Goal: Check status

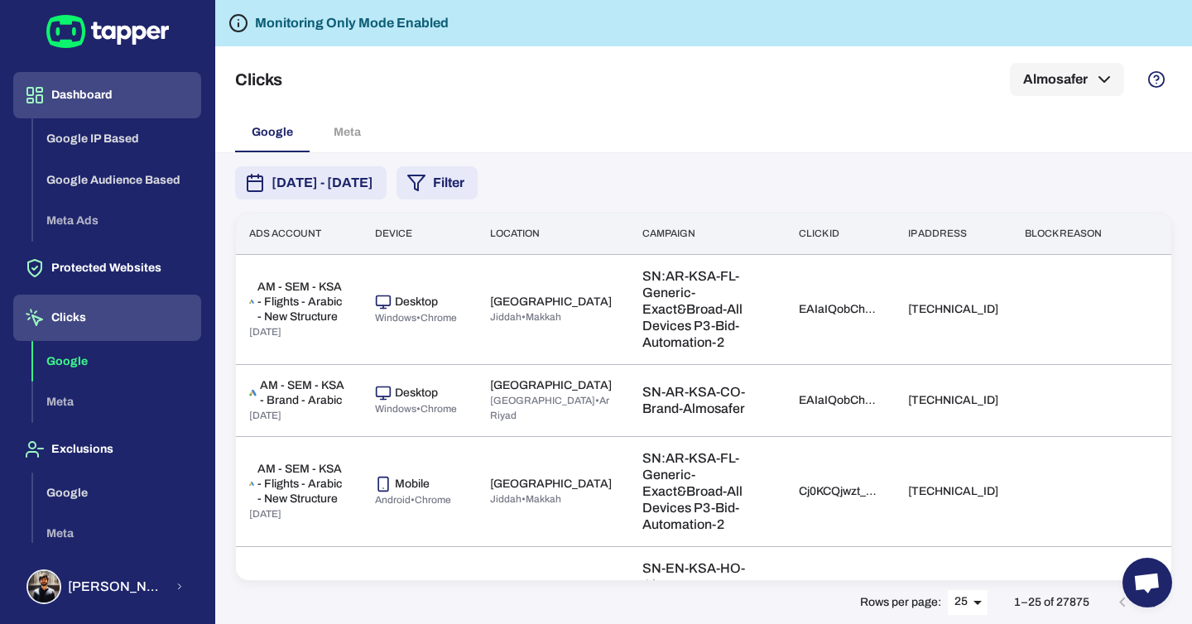
click at [96, 97] on button "Dashboard" at bounding box center [107, 95] width 188 height 46
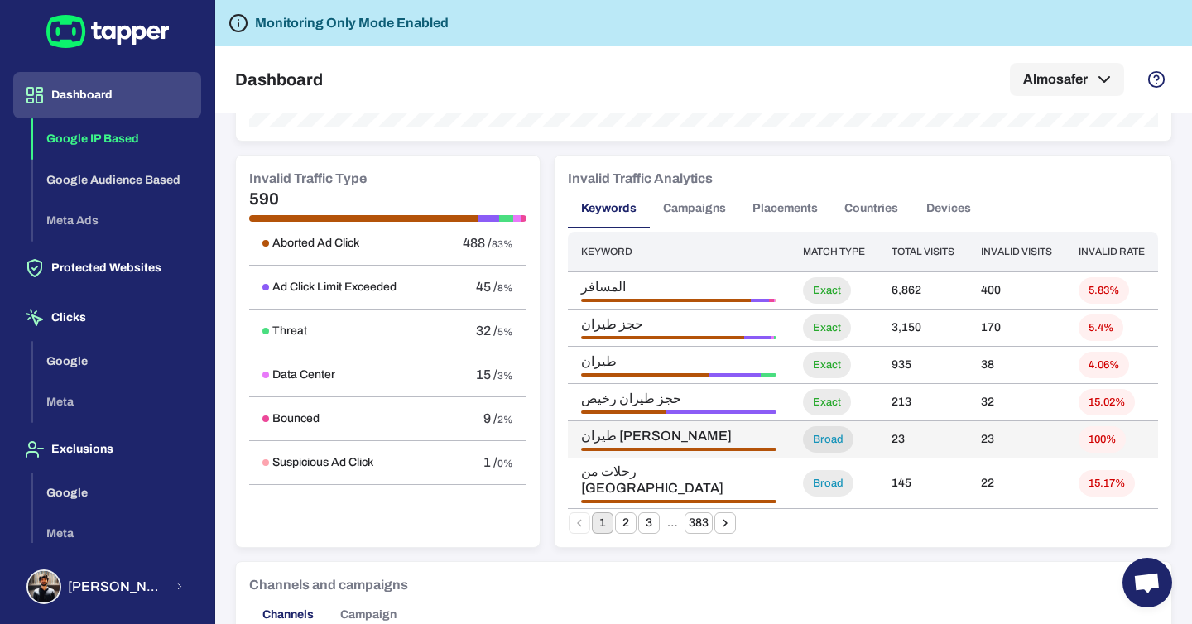
scroll to position [936, 0]
click at [723, 221] on button "Campaigns" at bounding box center [694, 210] width 89 height 40
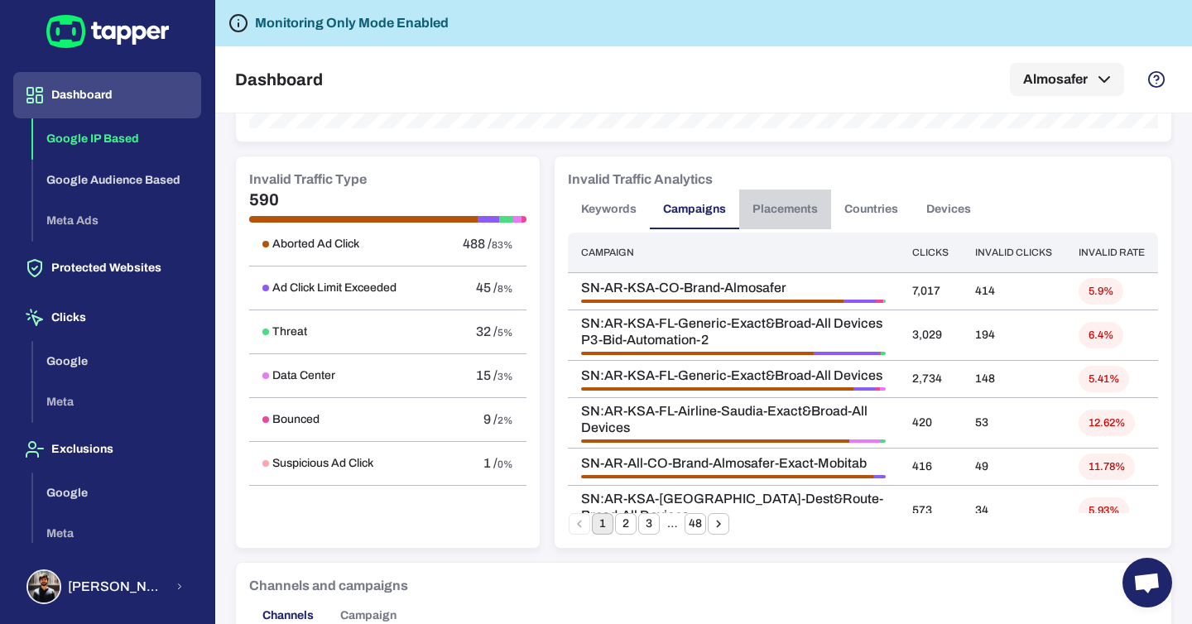
click at [781, 213] on button "Placements" at bounding box center [785, 210] width 92 height 40
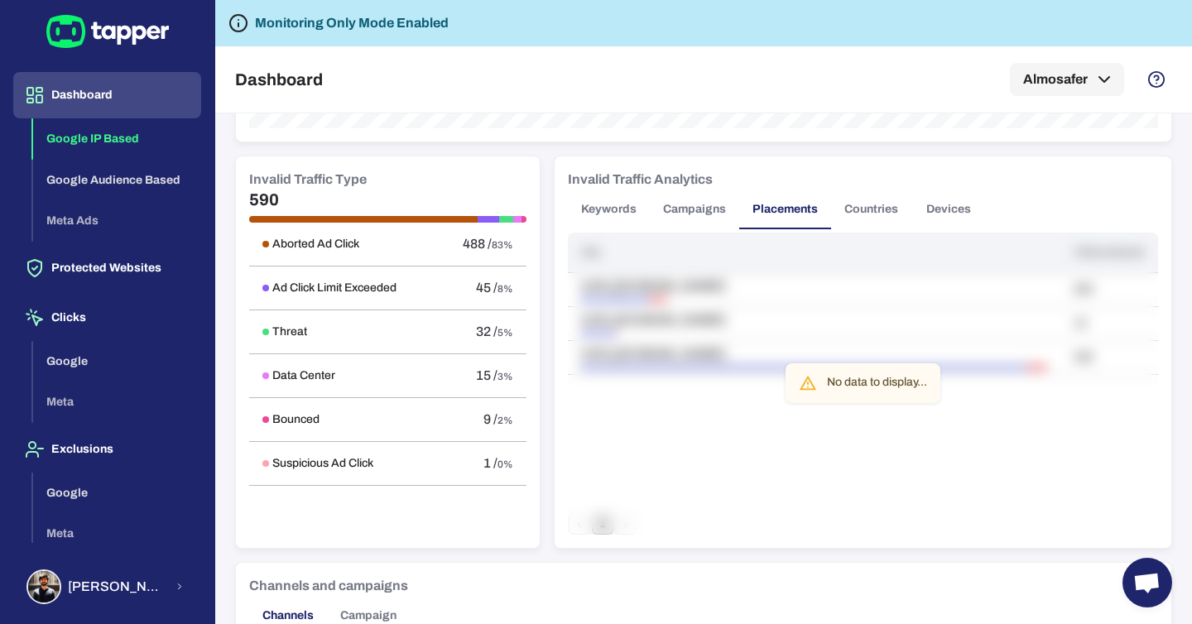
click at [860, 424] on div "No data to display..." at bounding box center [863, 384] width 590 height 302
click at [869, 220] on button "Countries" at bounding box center [871, 210] width 80 height 40
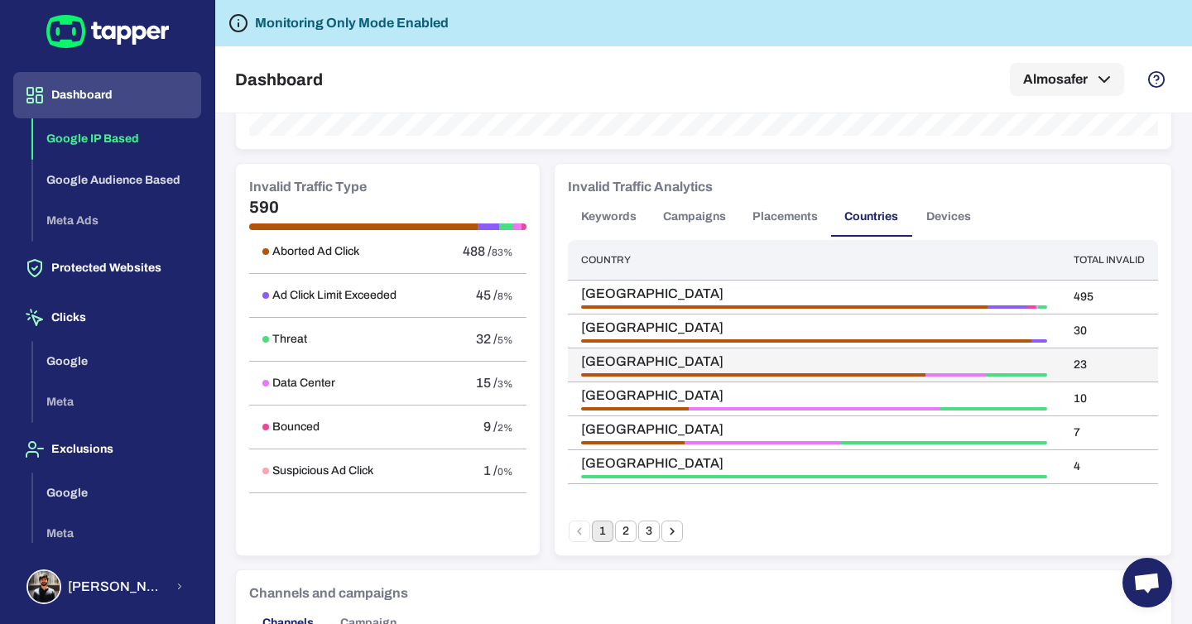
scroll to position [917, 0]
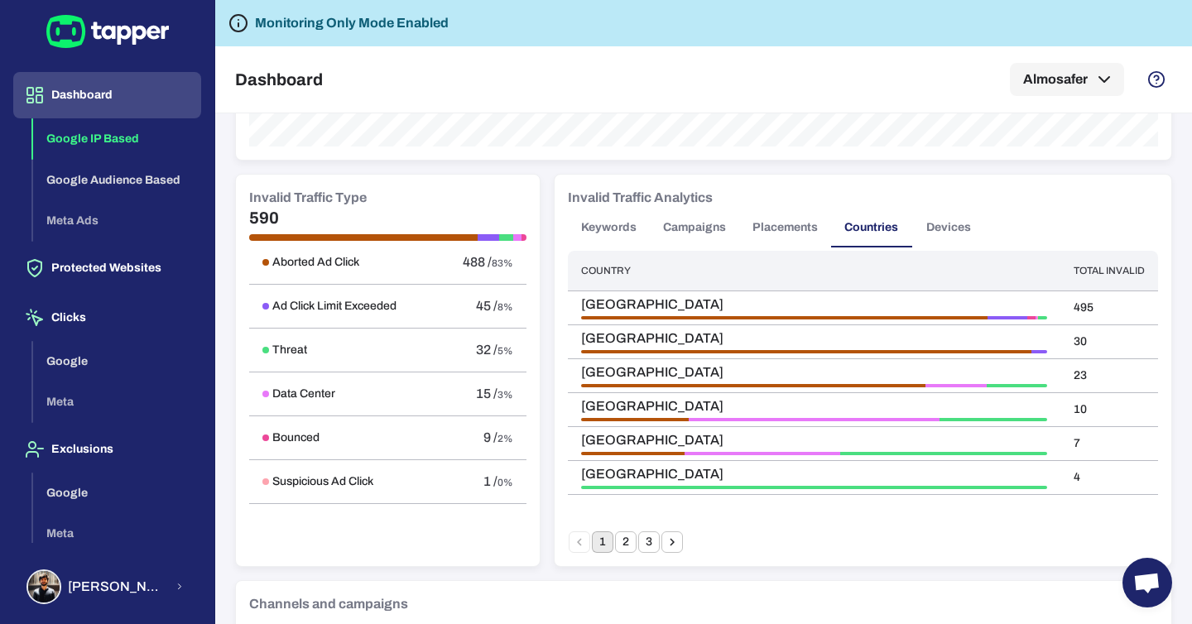
click at [949, 226] on button "Devices" at bounding box center [949, 228] width 75 height 40
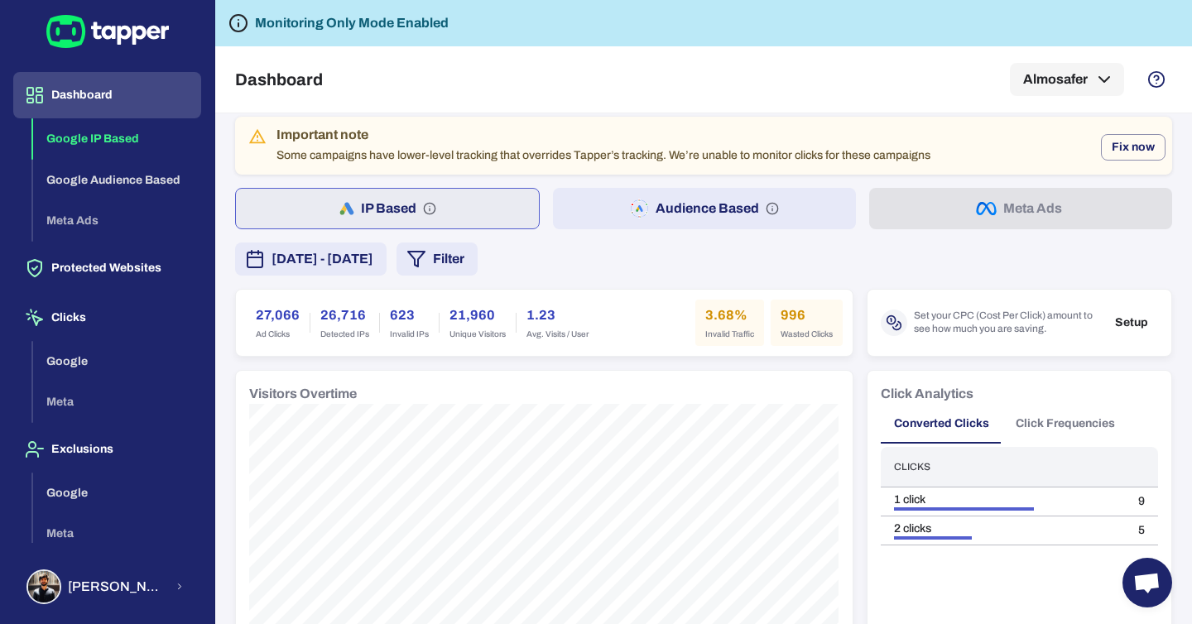
scroll to position [0, 0]
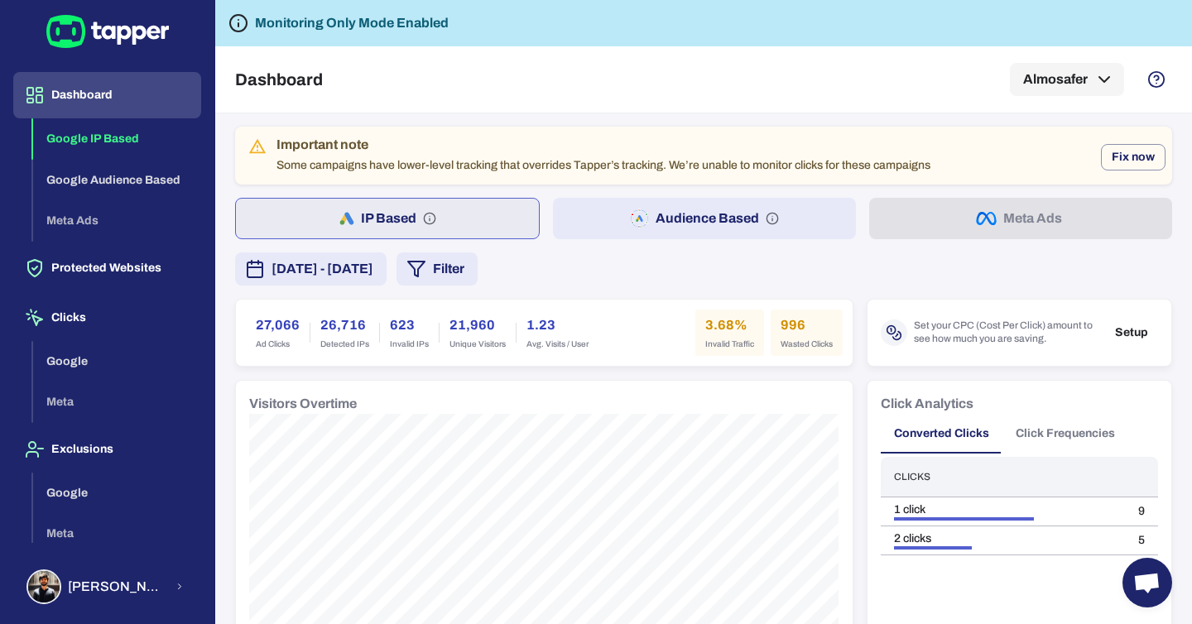
click at [1100, 451] on button "Click Frequencies" at bounding box center [1066, 434] width 126 height 40
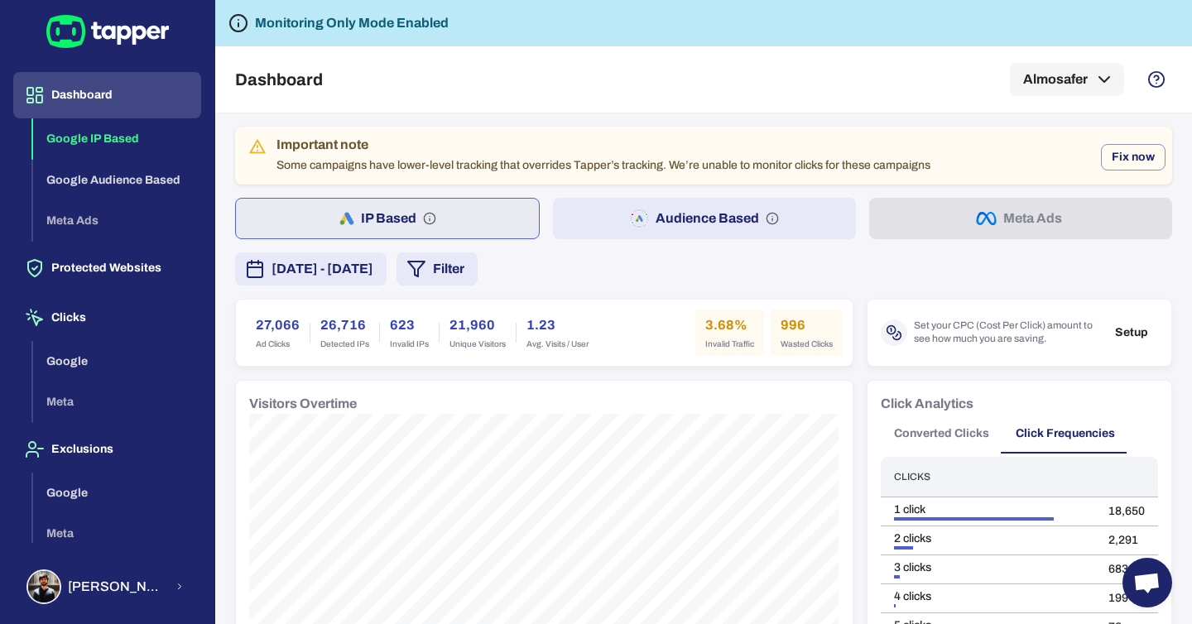
click at [952, 442] on button "Converted Clicks" at bounding box center [942, 434] width 122 height 40
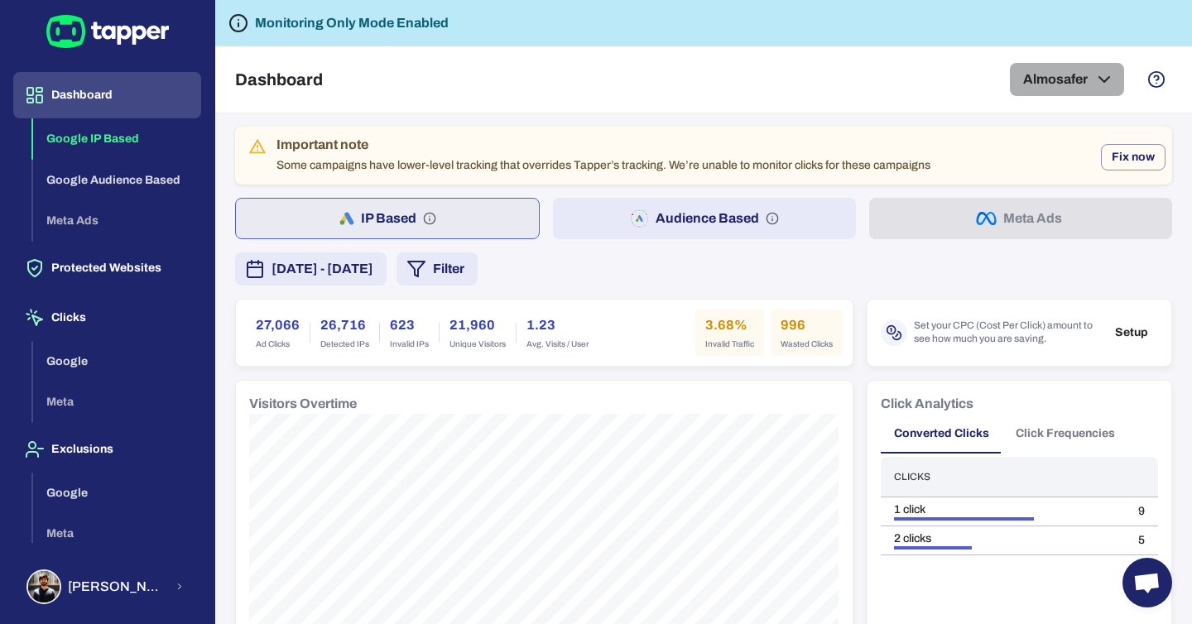
click at [1066, 79] on button "Almosafer" at bounding box center [1067, 79] width 114 height 33
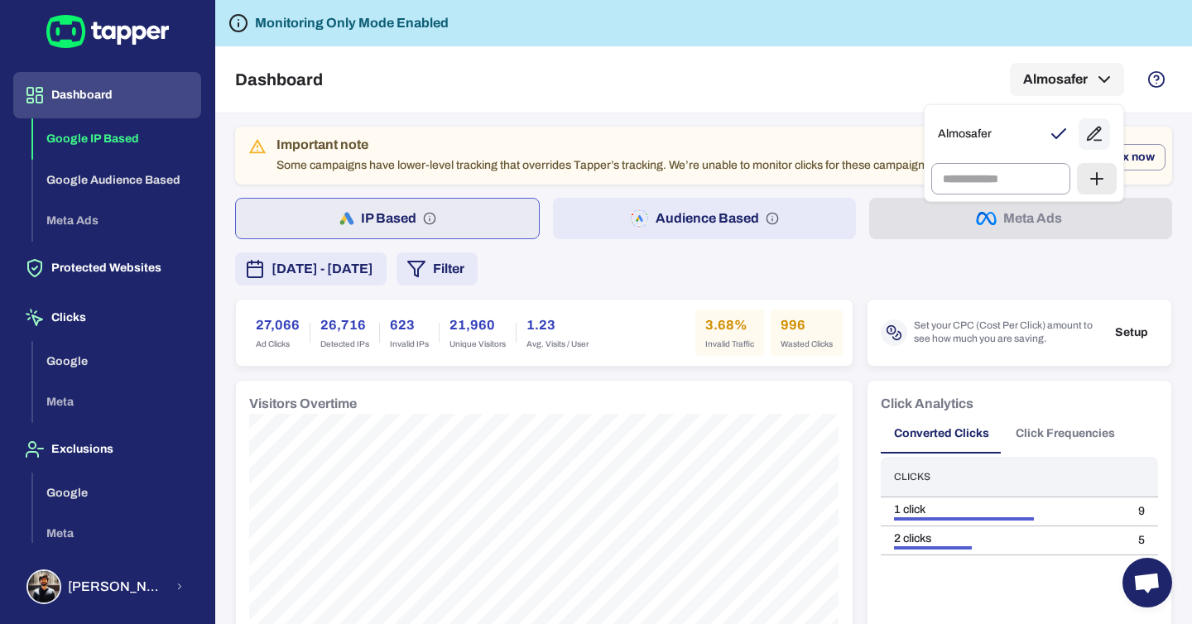
click at [796, 79] on div at bounding box center [596, 312] width 1192 height 624
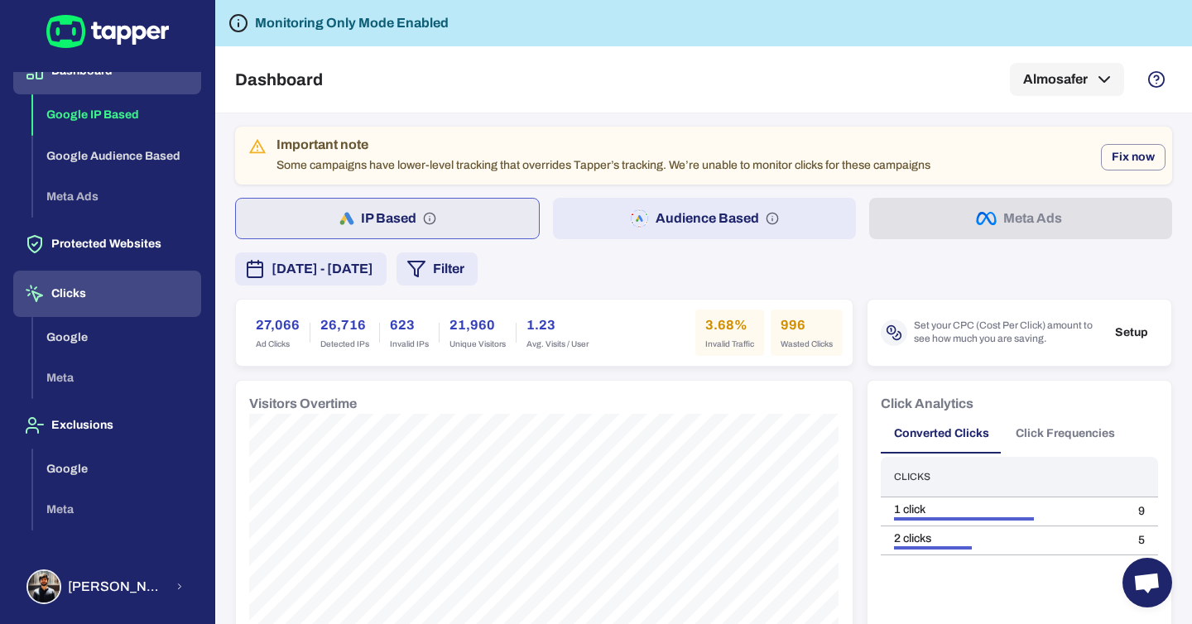
scroll to position [31, 0]
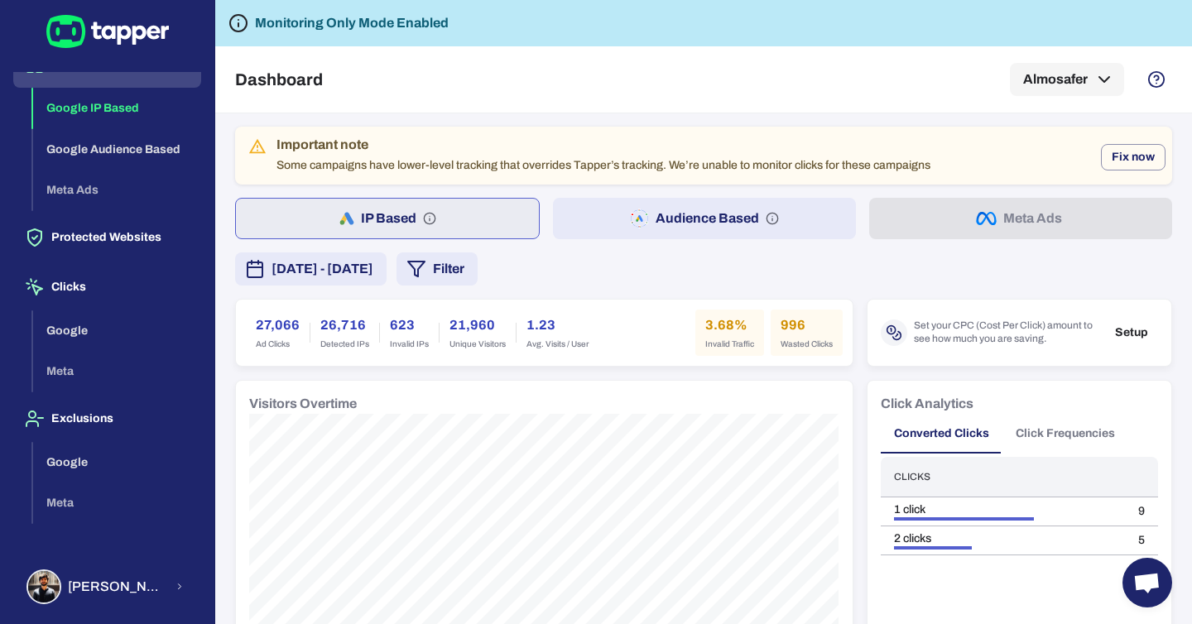
click at [373, 277] on span "[DATE] - [DATE]" at bounding box center [323, 269] width 102 height 20
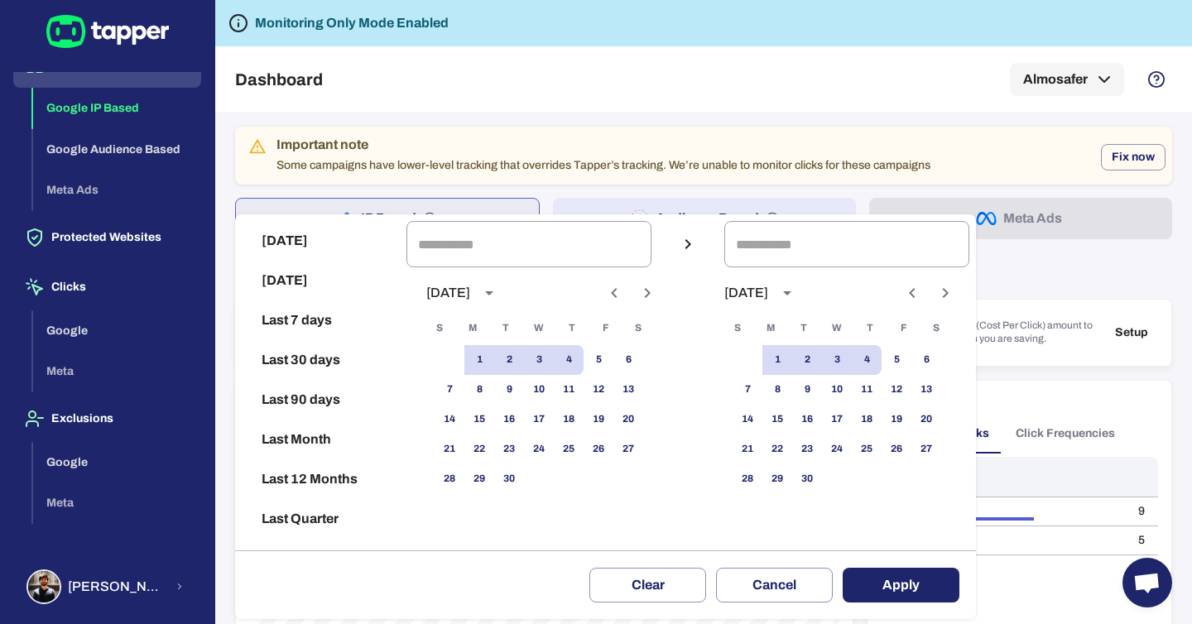
click at [672, 168] on div at bounding box center [596, 312] width 1192 height 624
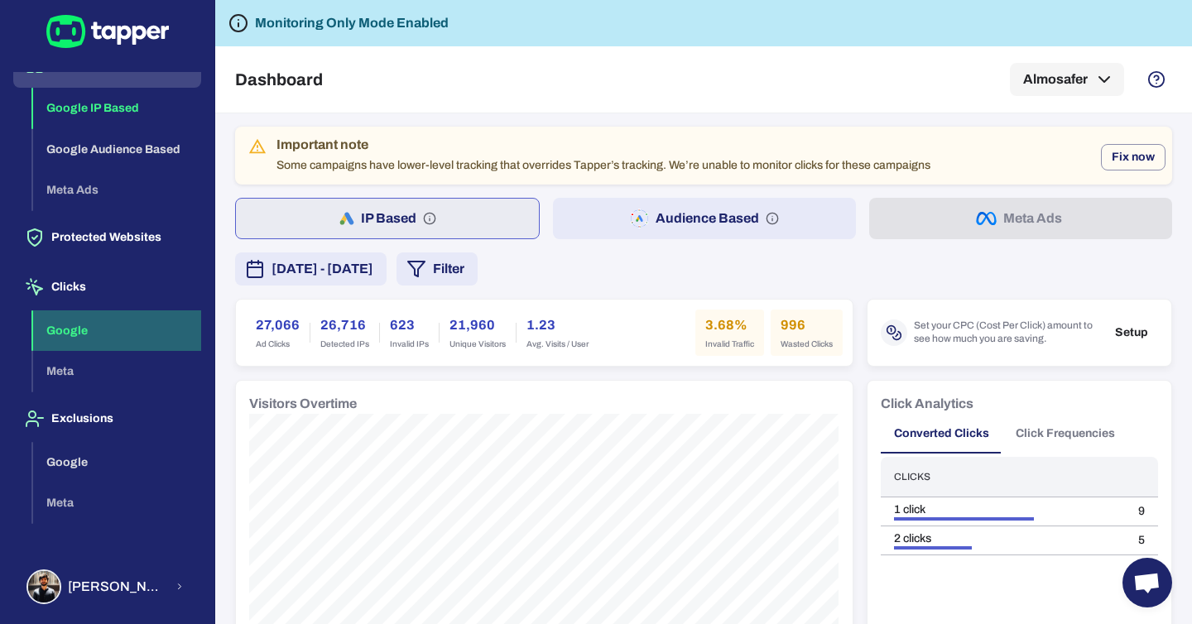
click at [95, 320] on button "Google" at bounding box center [117, 331] width 168 height 41
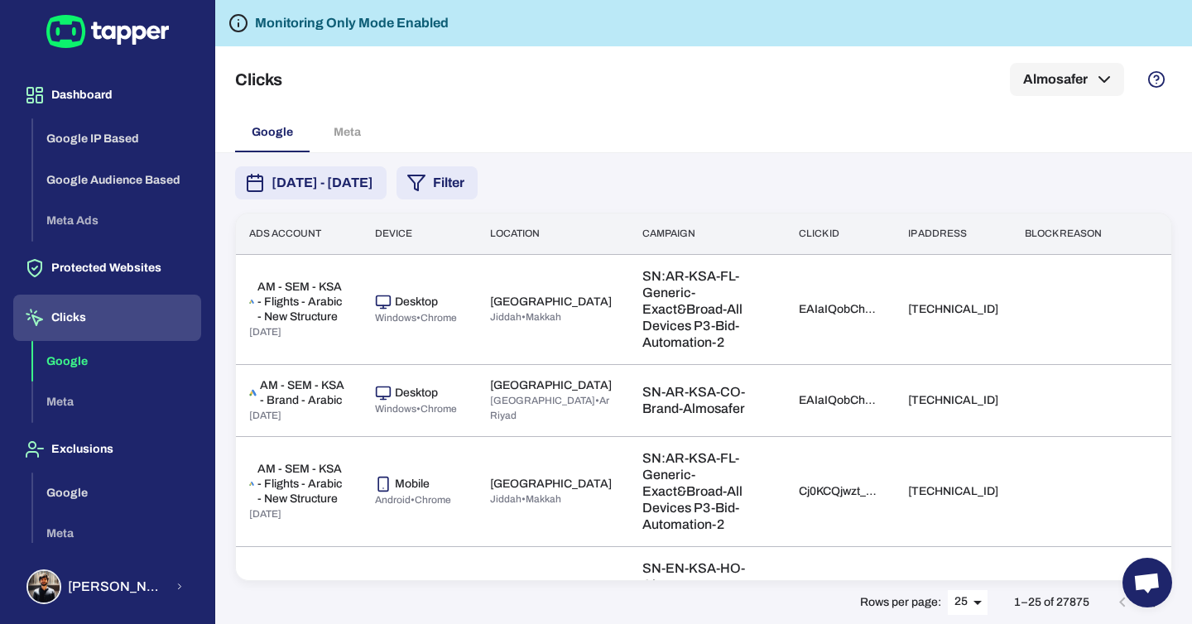
click at [478, 176] on button "Filter" at bounding box center [437, 182] width 81 height 33
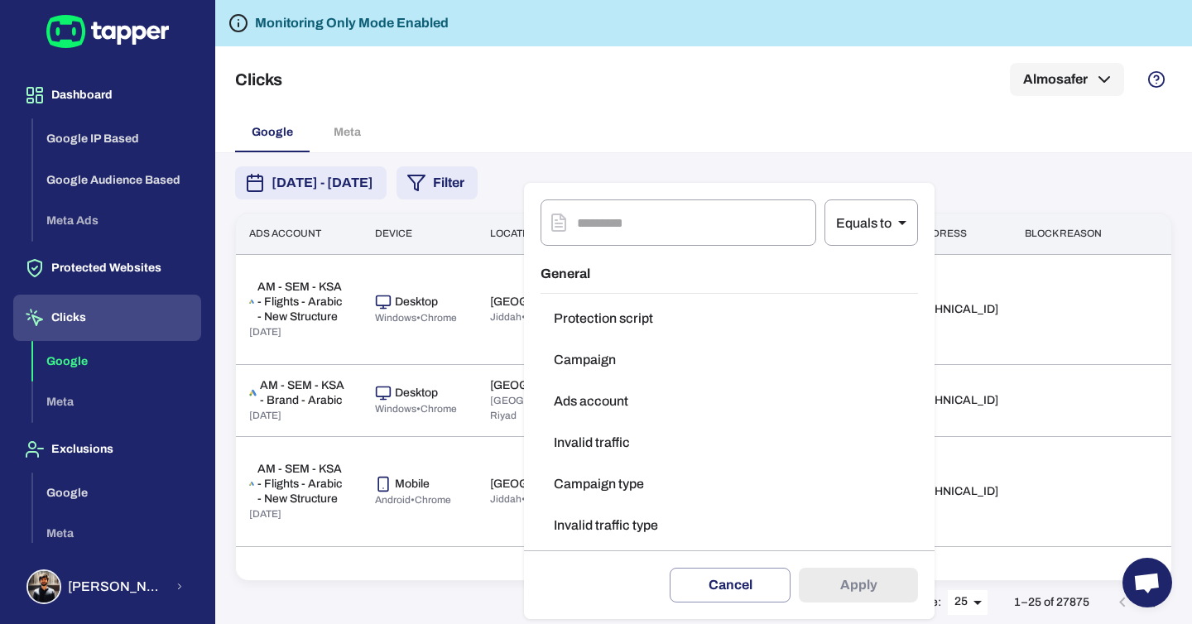
click at [628, 526] on button "Invalid traffic type" at bounding box center [730, 525] width 378 height 33
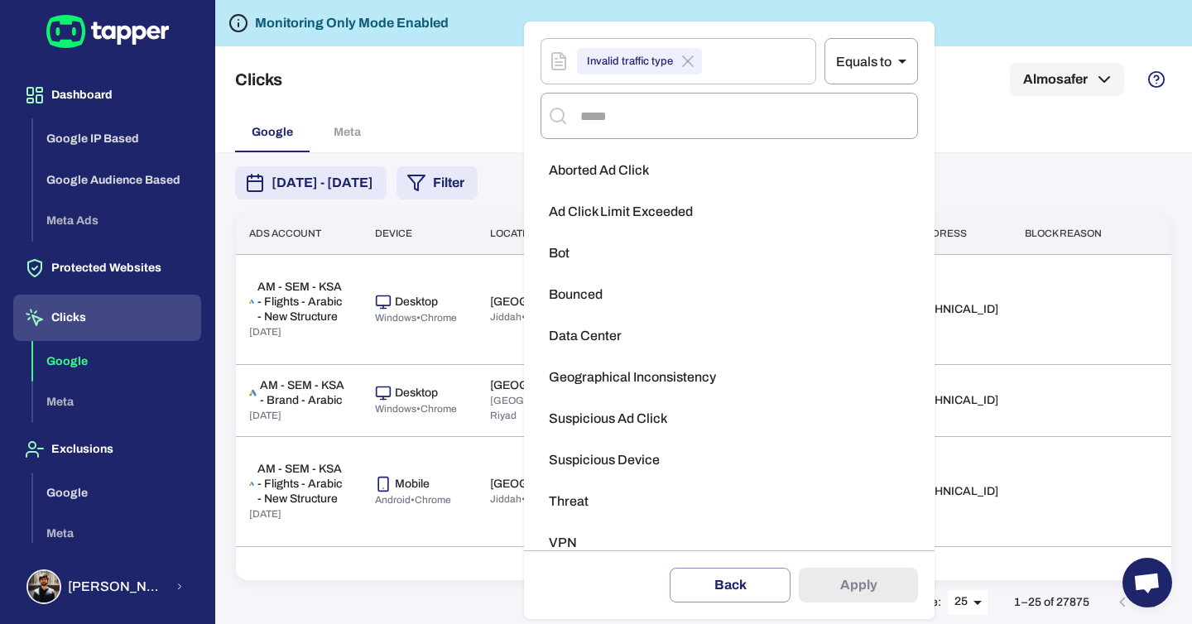
click at [605, 178] on span "Aborted Ad Click" at bounding box center [599, 170] width 100 height 17
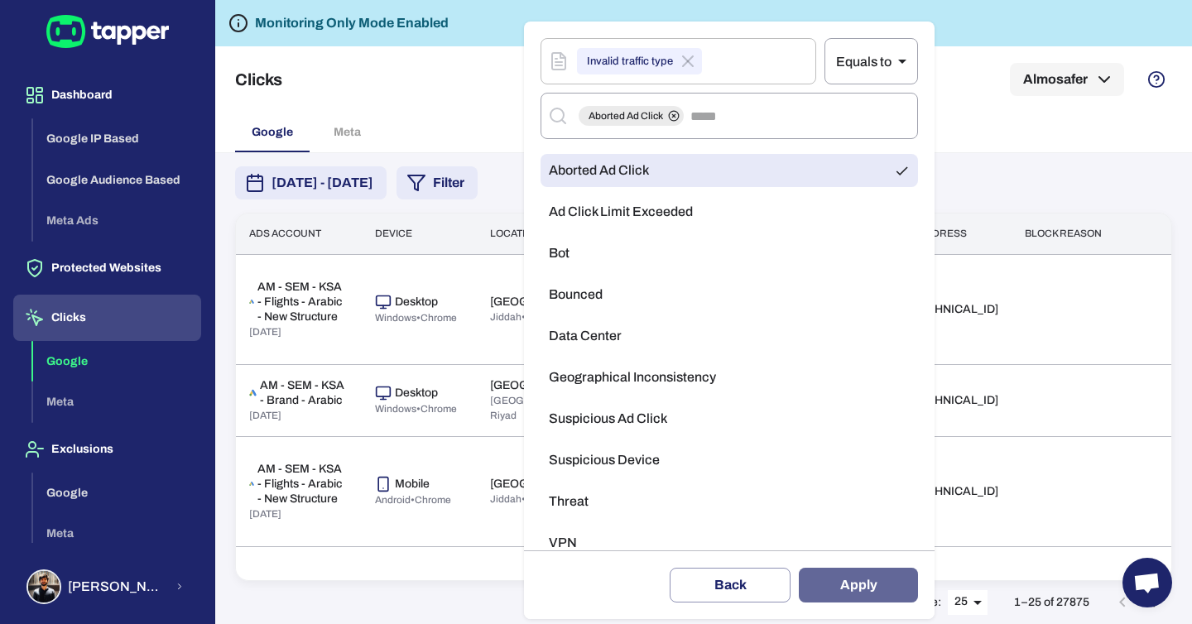
click at [885, 593] on button "Apply" at bounding box center [858, 585] width 119 height 35
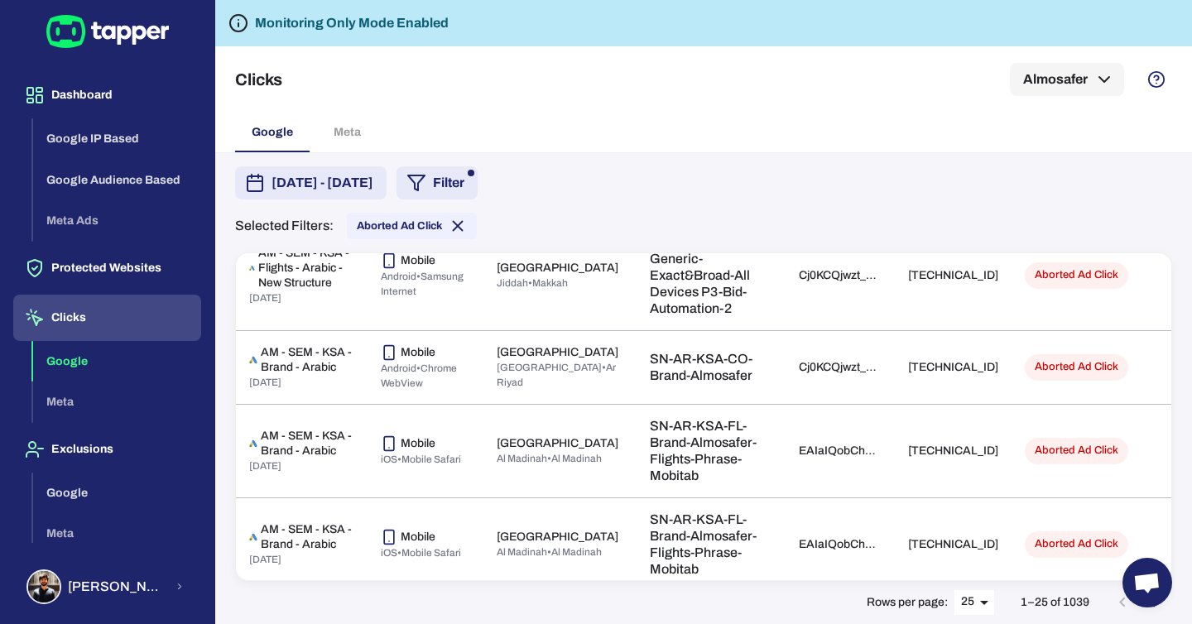
scroll to position [0, 0]
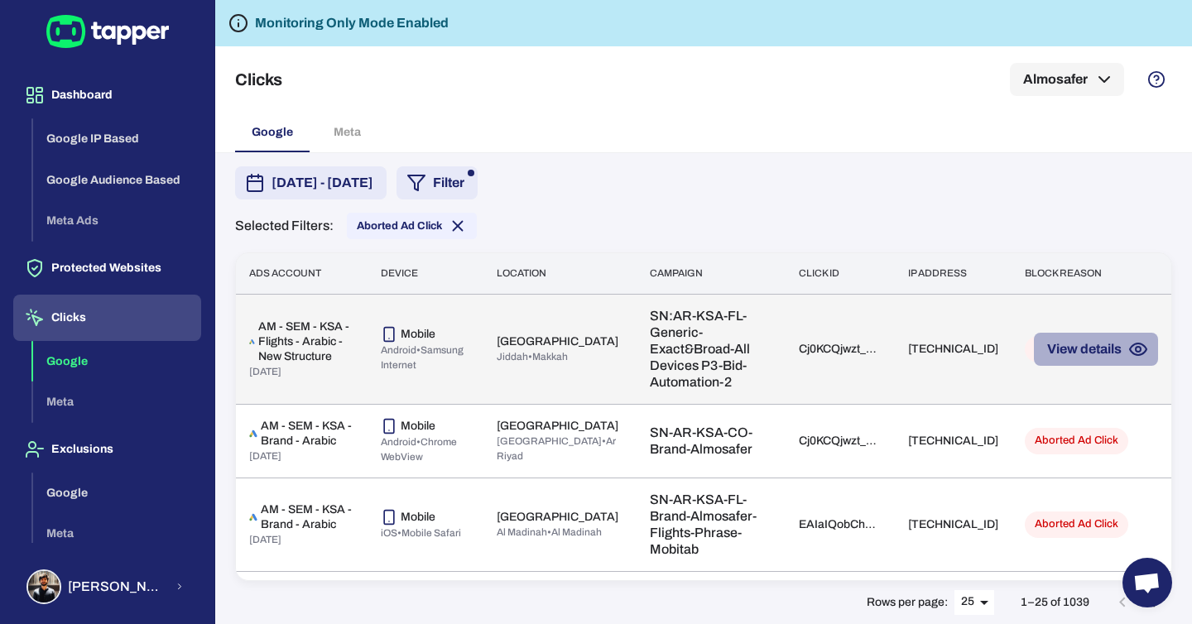
click at [1121, 357] on button "View details" at bounding box center [1096, 349] width 124 height 33
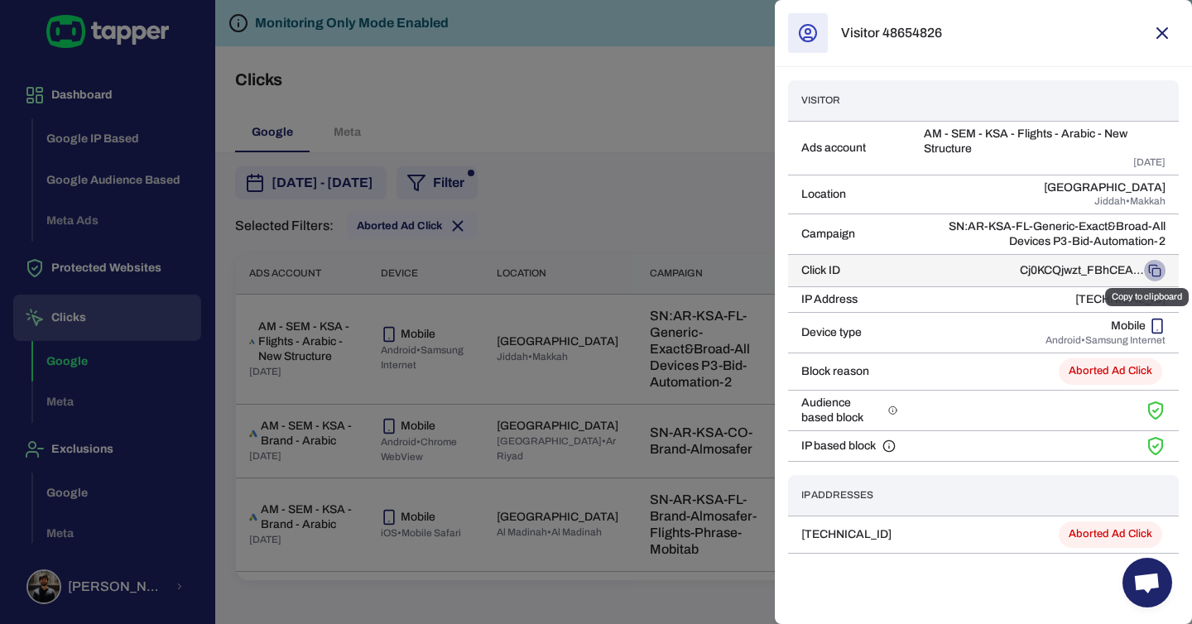
click at [1160, 269] on rect "Copy to clipboard" at bounding box center [1156, 271] width 7 height 7
click at [689, 339] on div at bounding box center [596, 312] width 1192 height 624
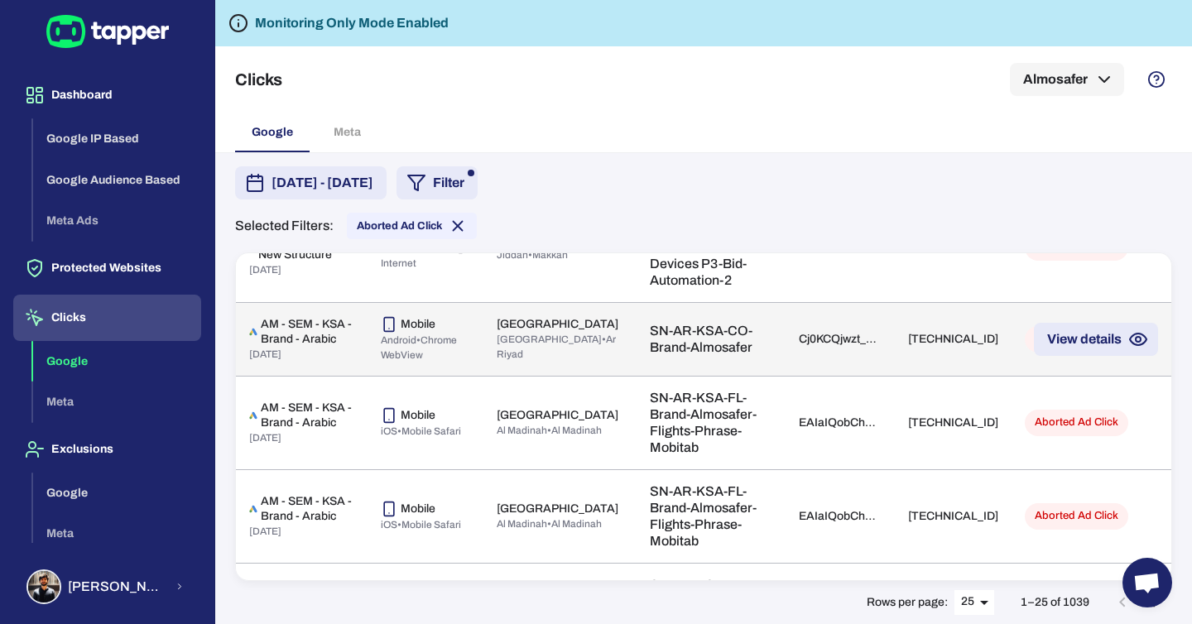
scroll to position [146, 0]
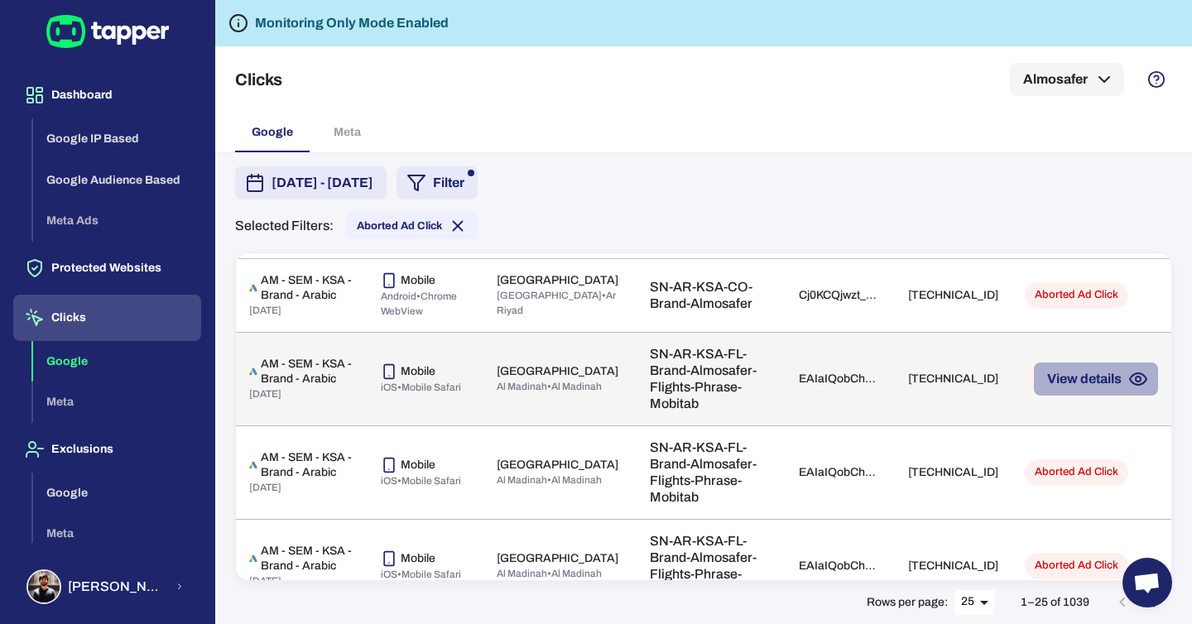
click at [1102, 396] on button "View details" at bounding box center [1096, 379] width 124 height 33
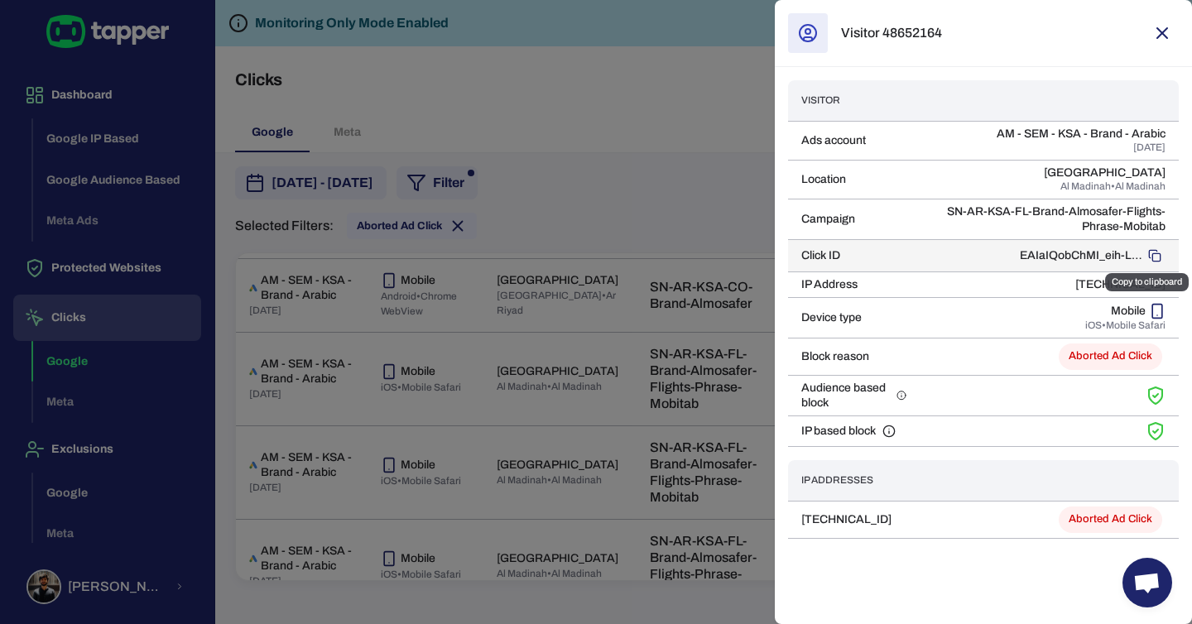
click at [1157, 255] on icon "Copy to clipboard" at bounding box center [1154, 255] width 13 height 13
click at [638, 370] on div at bounding box center [596, 312] width 1192 height 624
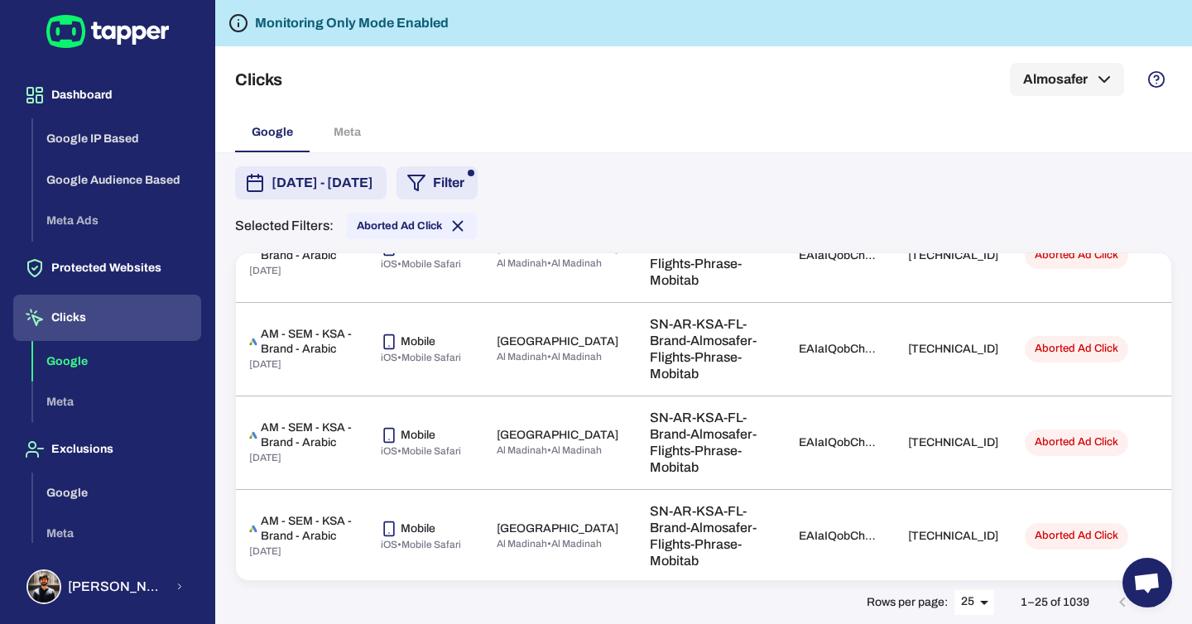
scroll to position [456, 0]
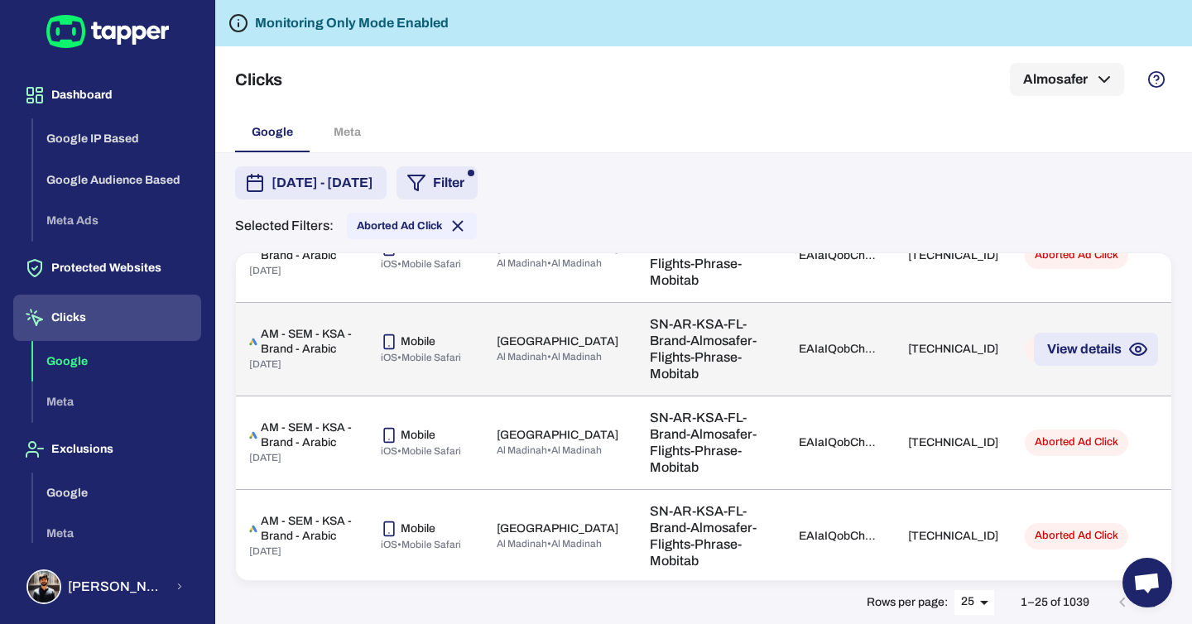
click at [1146, 359] on icon "button" at bounding box center [1139, 349] width 20 height 20
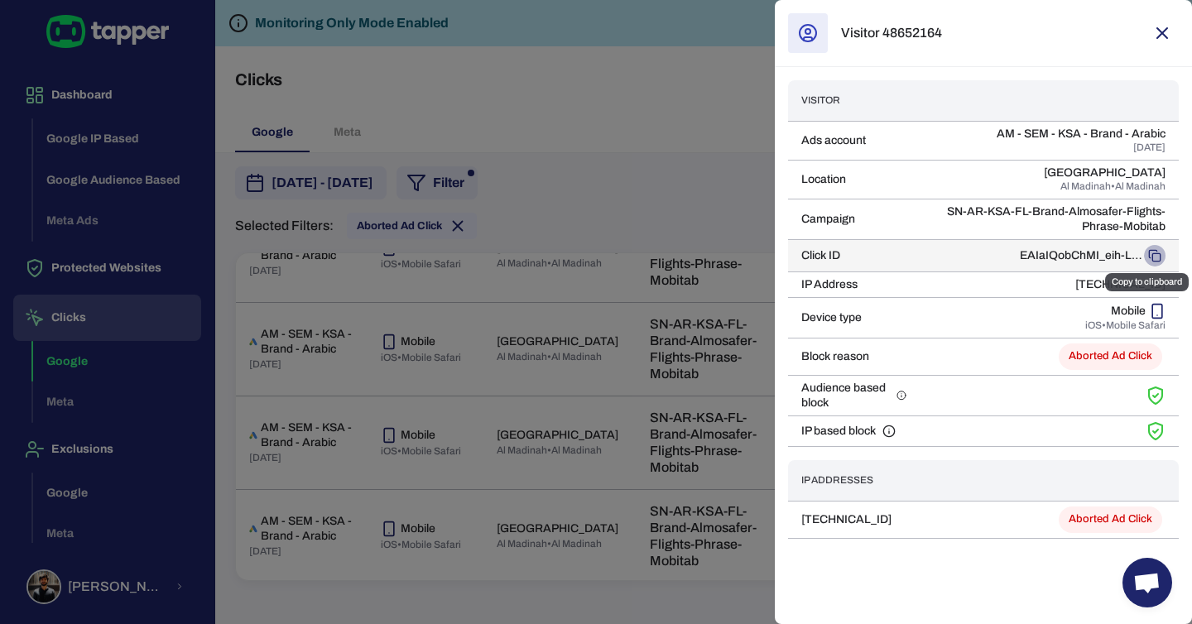
click at [1150, 253] on icon "Copy to clipboard" at bounding box center [1154, 255] width 13 height 13
click at [1157, 259] on icon "Copy to clipboard" at bounding box center [1154, 255] width 13 height 13
click at [402, 91] on div at bounding box center [596, 312] width 1192 height 624
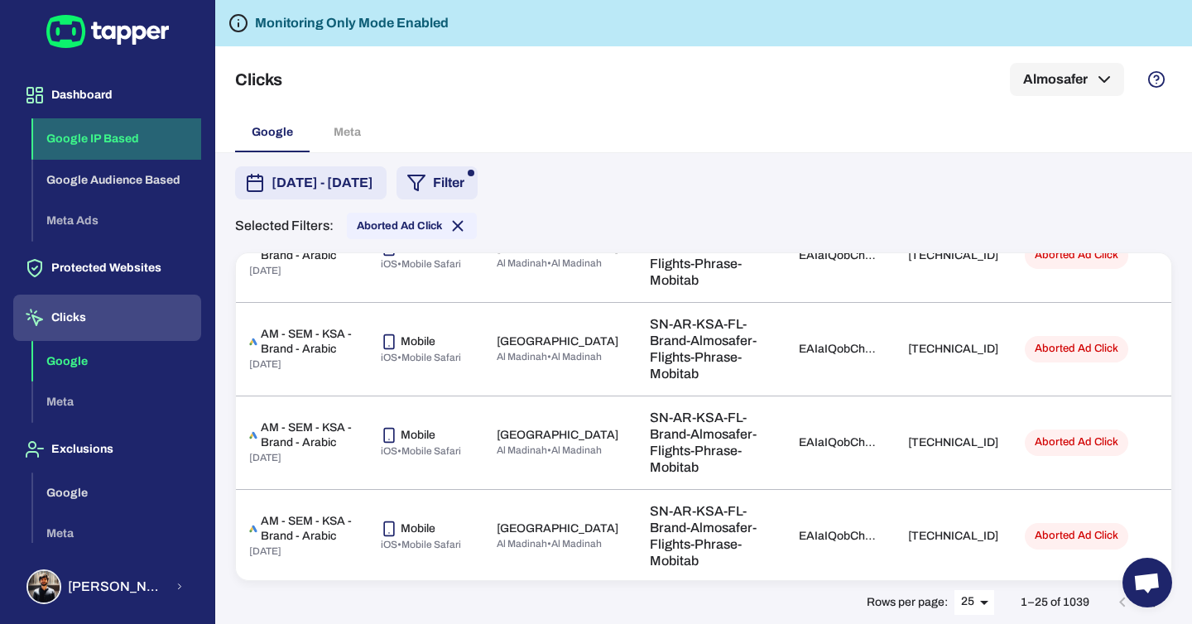
click at [104, 136] on button "Google IP Based" at bounding box center [117, 138] width 168 height 41
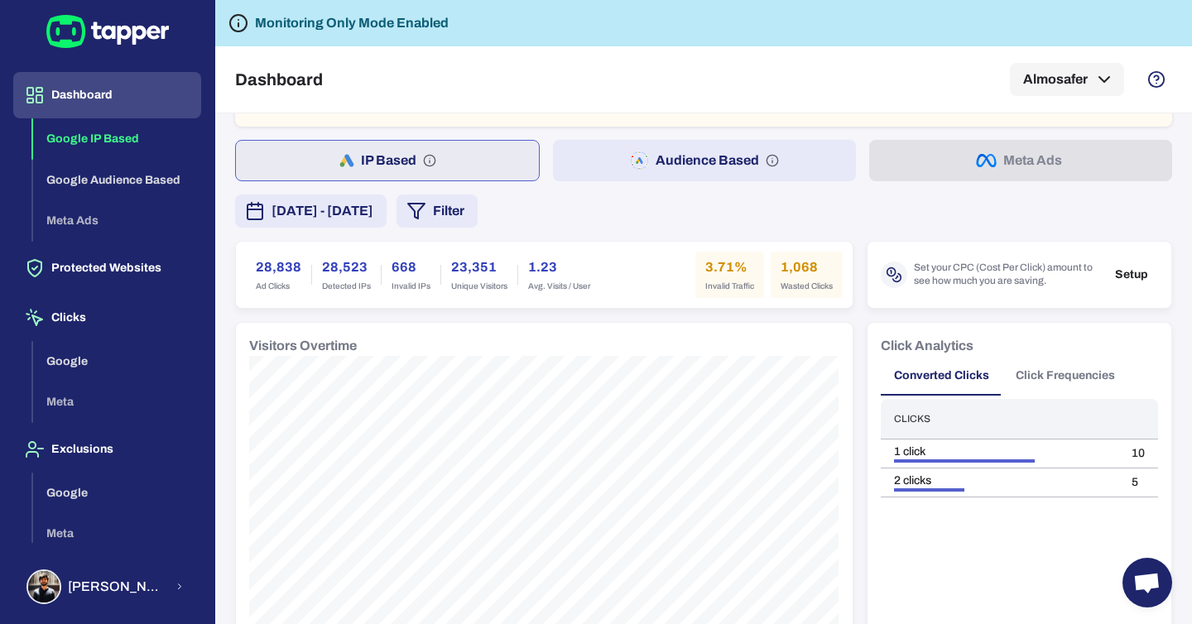
scroll to position [61, 0]
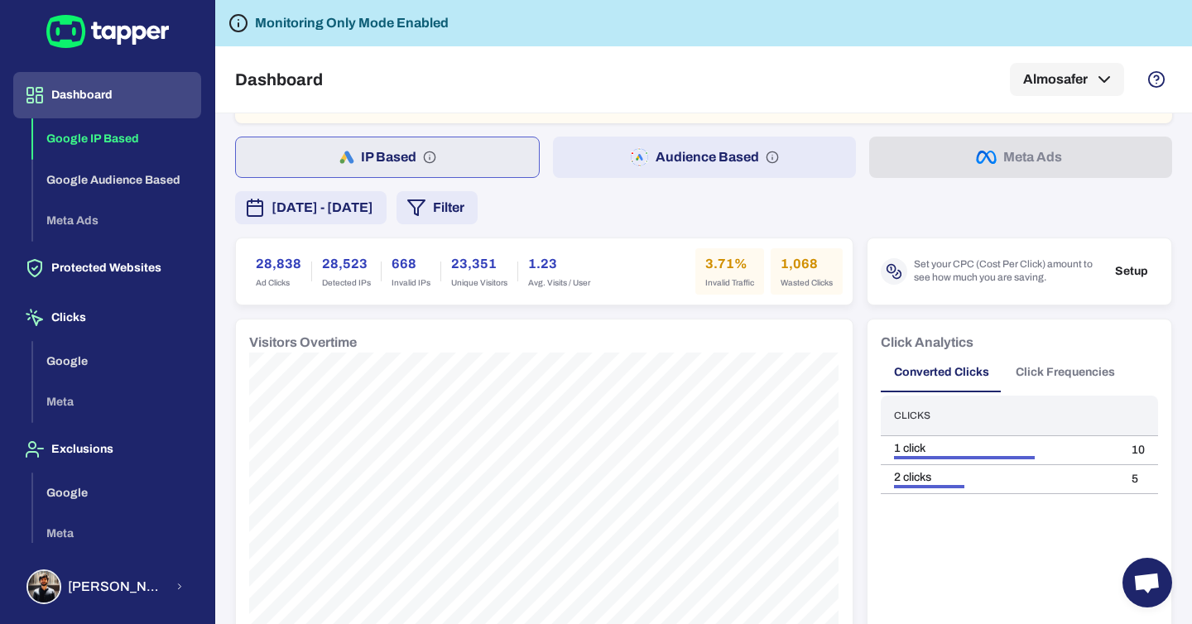
click at [416, 253] on div "668 Invalid IPs" at bounding box center [411, 271] width 59 height 46
click at [403, 262] on h6 "668" at bounding box center [411, 264] width 39 height 20
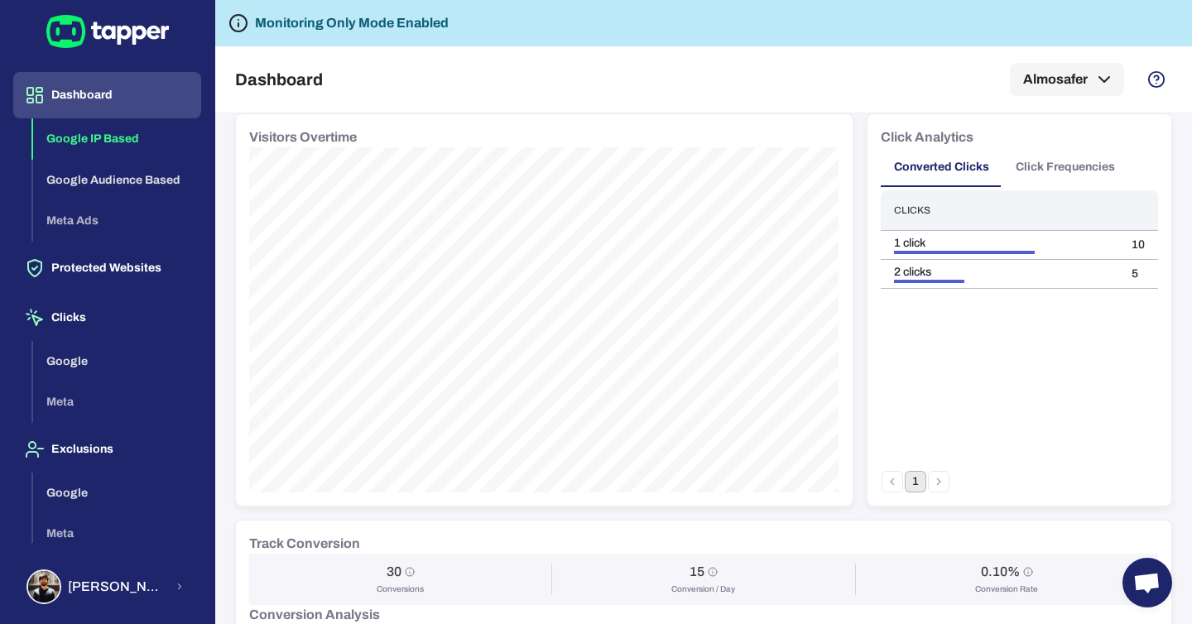
scroll to position [201, 0]
